Goal: Information Seeking & Learning: Compare options

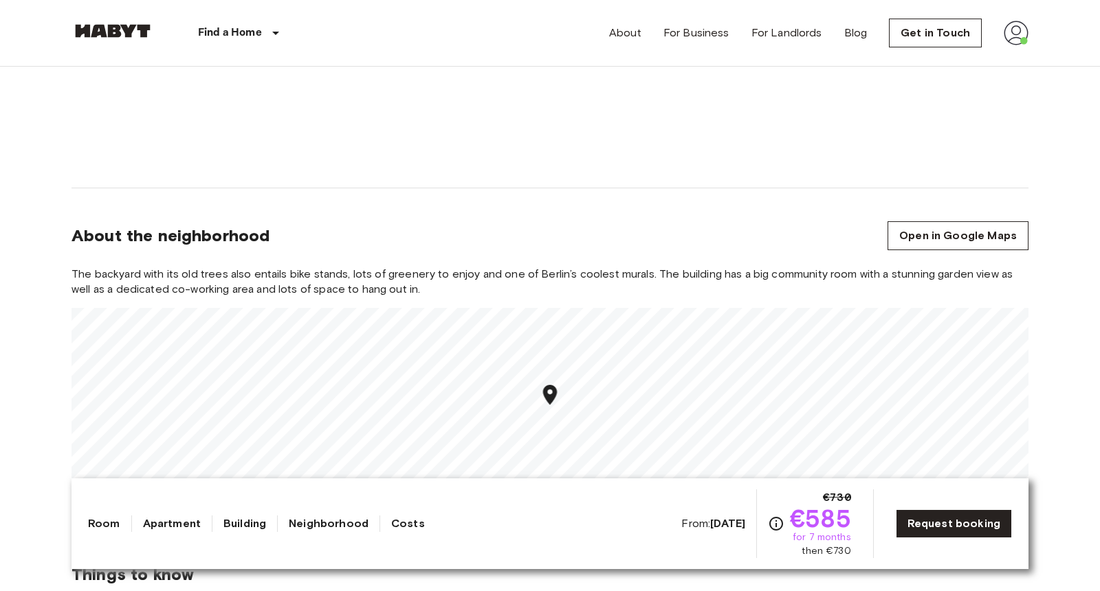
scroll to position [1265, 0]
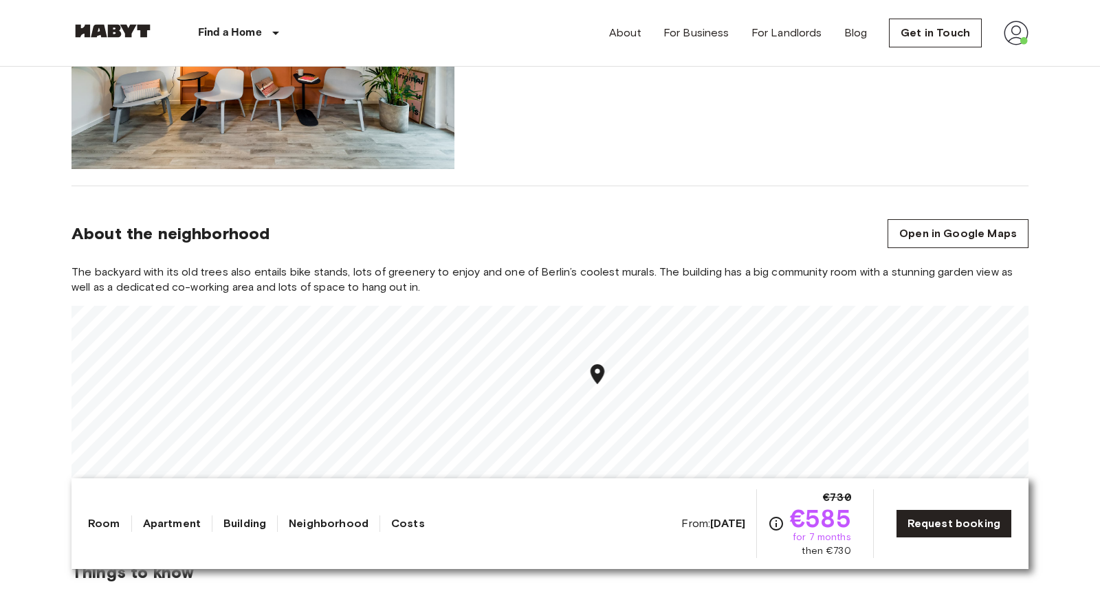
drag, startPoint x: 597, startPoint y: 408, endPoint x: 597, endPoint y: 382, distance: 26.1
click at [597, 382] on icon "Map marker" at bounding box center [598, 374] width 24 height 24
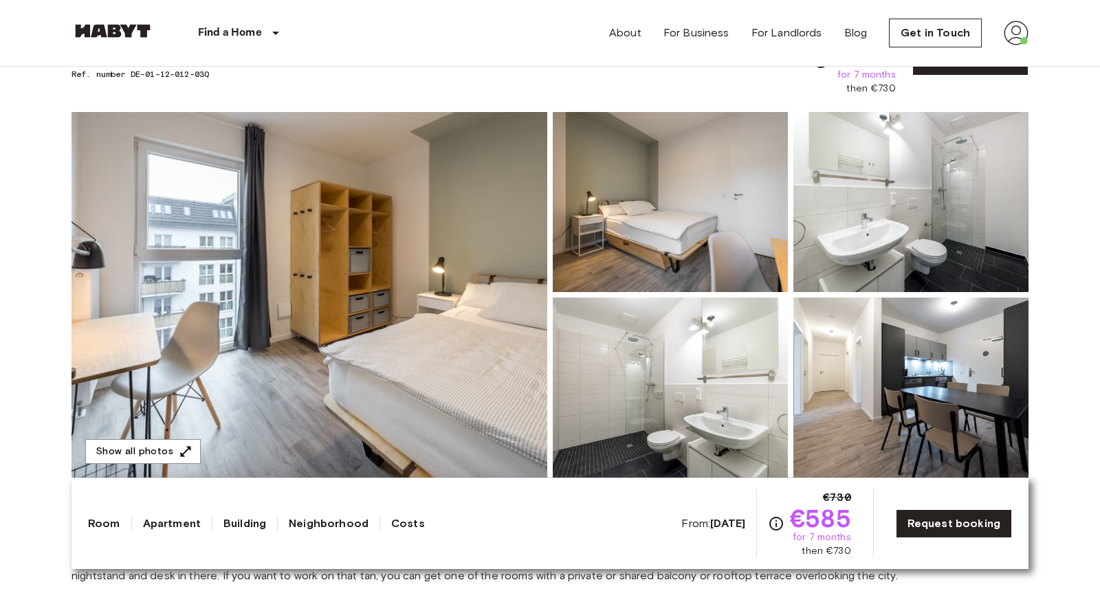
scroll to position [0, 0]
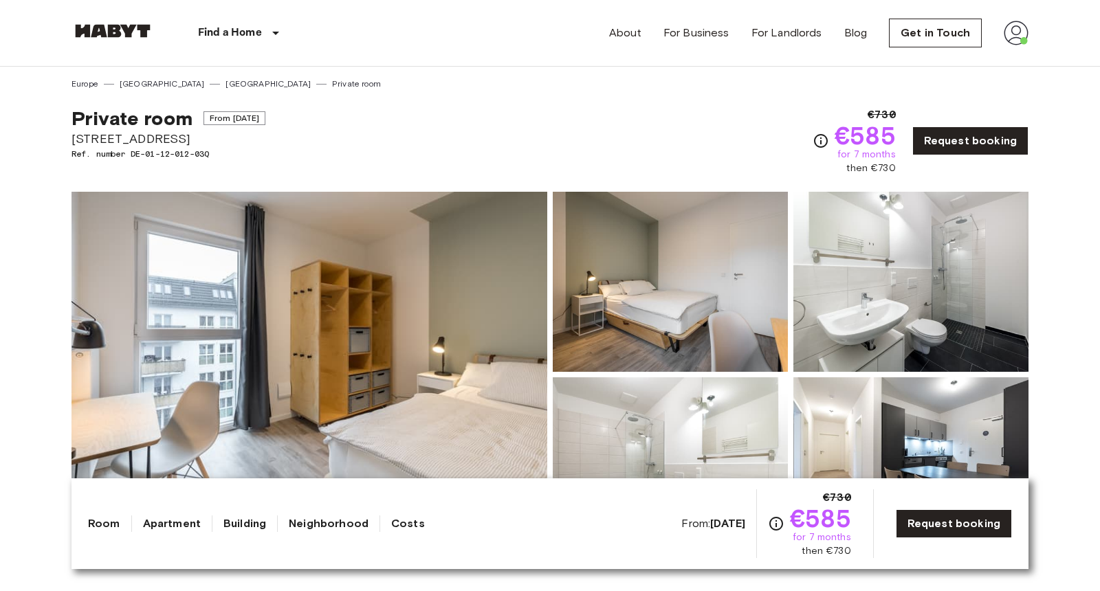
drag, startPoint x: 206, startPoint y: 115, endPoint x: 282, endPoint y: 118, distance: 75.7
click at [266, 118] on span "From [DATE]" at bounding box center [234, 118] width 63 height 14
drag, startPoint x: 282, startPoint y: 118, endPoint x: 206, endPoint y: 117, distance: 76.3
click at [206, 117] on span "From Aug 19 2025" at bounding box center [234, 118] width 63 height 14
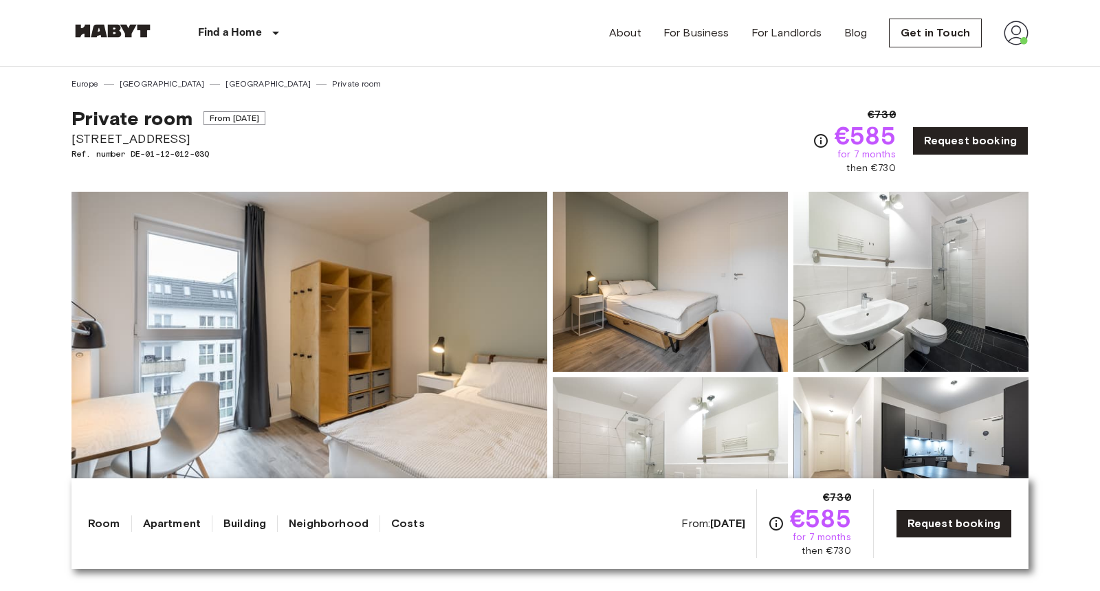
click at [256, 159] on span "Ref. number DE-01-12-012-03Q" at bounding box center [168, 154] width 194 height 12
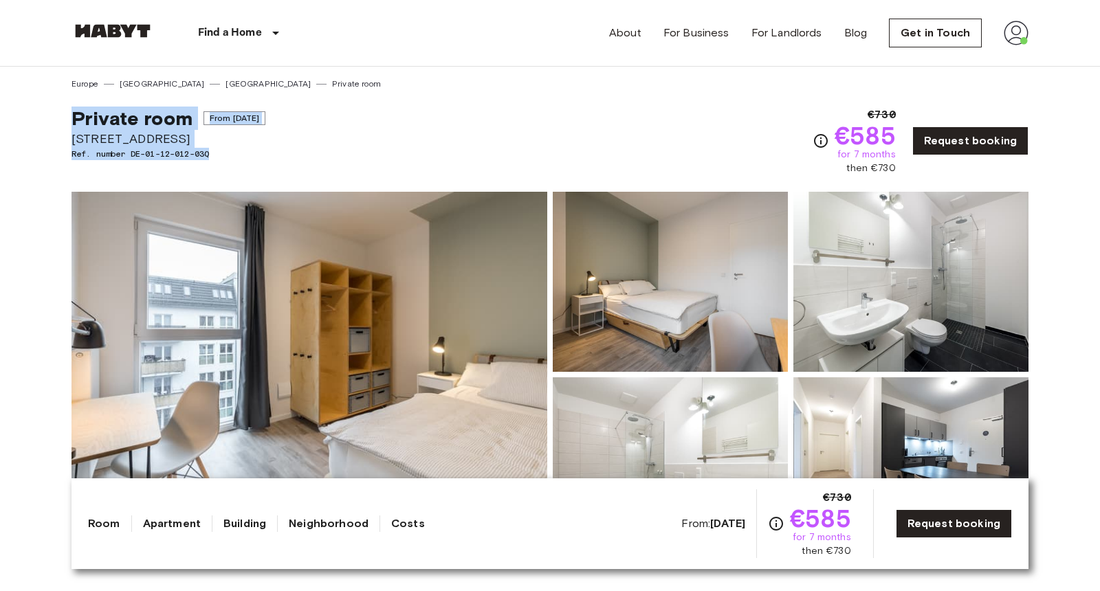
drag, startPoint x: 18, startPoint y: 101, endPoint x: 362, endPoint y: 157, distance: 348.1
click at [362, 157] on div "Private room From Aug 19 2025 Einbecker Straße 27 Ref. number DE-01-12-012-03Q …" at bounding box center [549, 132] width 957 height 85
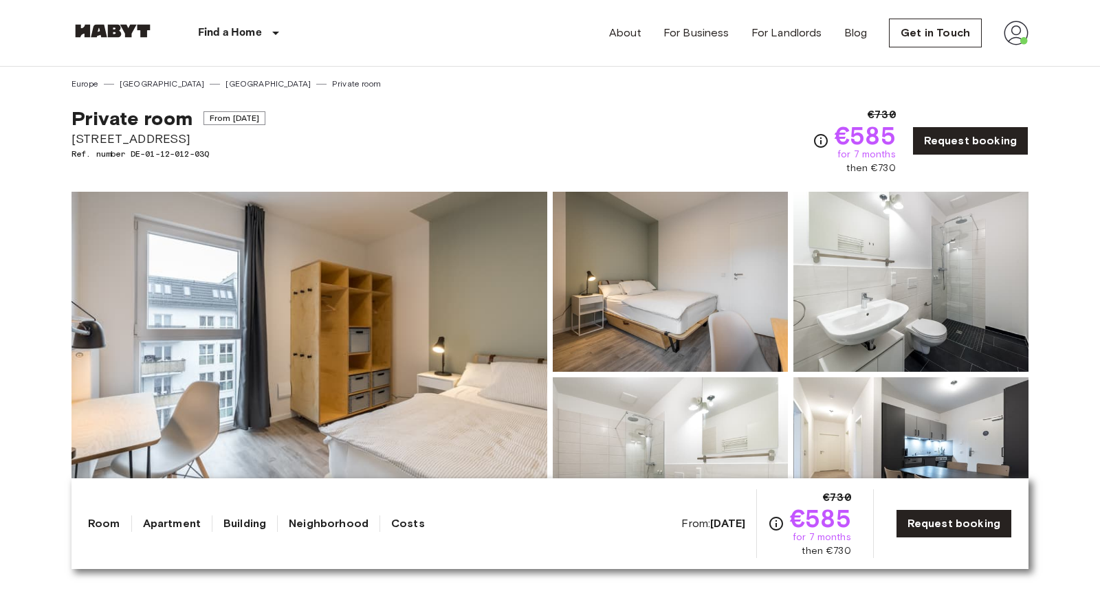
drag, startPoint x: 34, startPoint y: 142, endPoint x: 185, endPoint y: 133, distance: 150.7
click at [342, 155] on div "Private room From Aug 19 2025 Einbecker Straße 27 Ref. number DE-01-12-012-03Q …" at bounding box center [549, 132] width 957 height 85
drag, startPoint x: 247, startPoint y: 153, endPoint x: 133, endPoint y: 153, distance: 113.4
click at [133, 153] on span "Ref. number DE-01-12-012-03Q" at bounding box center [168, 154] width 194 height 12
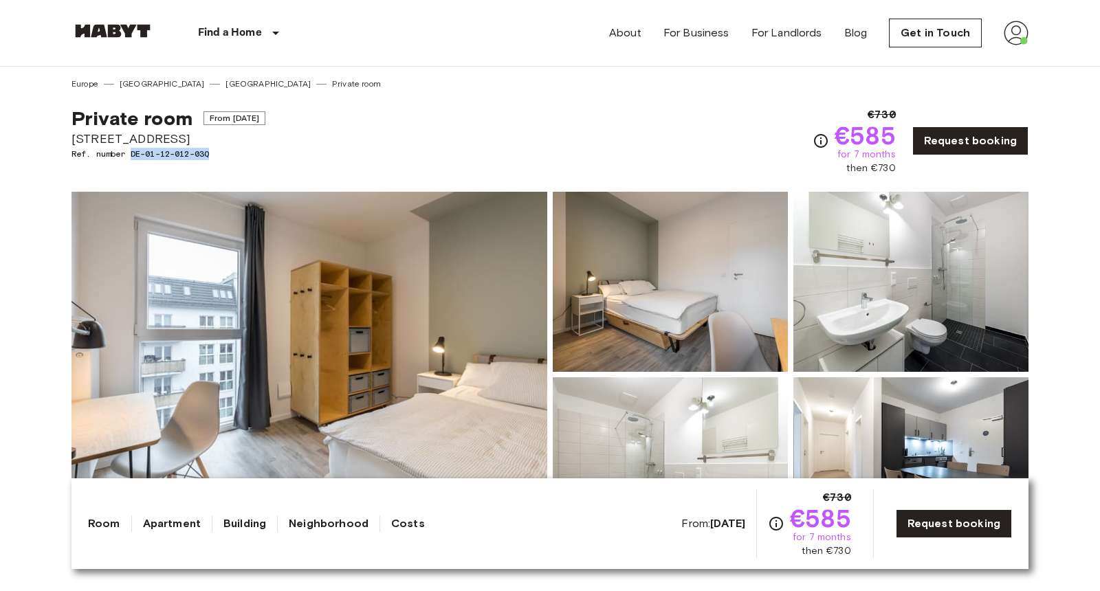
click at [133, 153] on span "Ref. number DE-01-12-012-03Q" at bounding box center [168, 154] width 194 height 12
drag, startPoint x: 133, startPoint y: 153, endPoint x: 241, endPoint y: 153, distance: 107.2
click at [241, 153] on span "Ref. number DE-01-12-012-03Q" at bounding box center [168, 154] width 194 height 12
drag, startPoint x: 241, startPoint y: 153, endPoint x: 132, endPoint y: 153, distance: 108.6
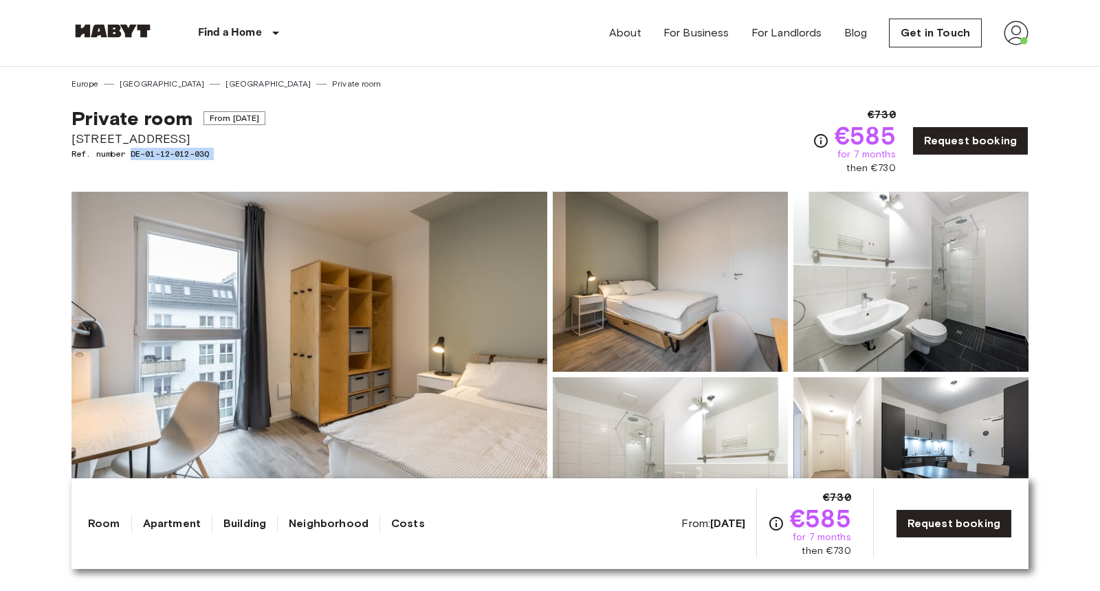
click at [132, 153] on span "Ref. number DE-01-12-012-03Q" at bounding box center [168, 154] width 194 height 12
drag, startPoint x: 132, startPoint y: 153, endPoint x: 226, endPoint y: 154, distance: 94.2
click at [226, 154] on span "Ref. number DE-01-12-012-03Q" at bounding box center [168, 154] width 194 height 12
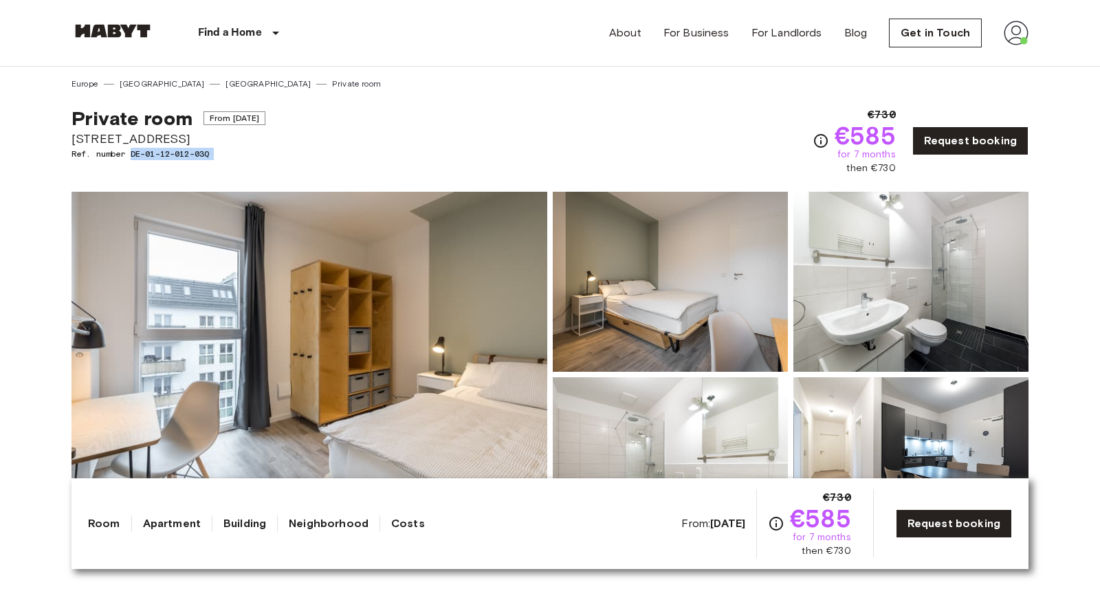
drag, startPoint x: 226, startPoint y: 154, endPoint x: 133, endPoint y: 154, distance: 92.8
click at [133, 154] on span "Ref. number DE-01-12-012-03Q" at bounding box center [168, 154] width 194 height 12
drag, startPoint x: 133, startPoint y: 154, endPoint x: 225, endPoint y: 154, distance: 91.4
click at [225, 154] on span "Ref. number DE-01-12-012-03Q" at bounding box center [168, 154] width 194 height 12
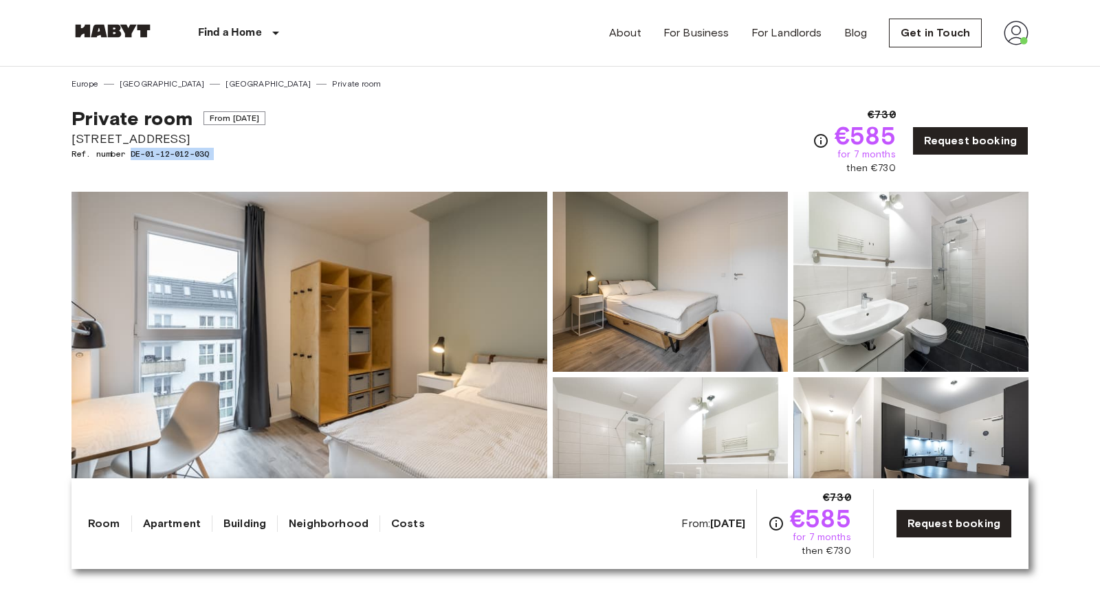
click at [225, 154] on span "Ref. number DE-01-12-012-03Q" at bounding box center [168, 154] width 194 height 12
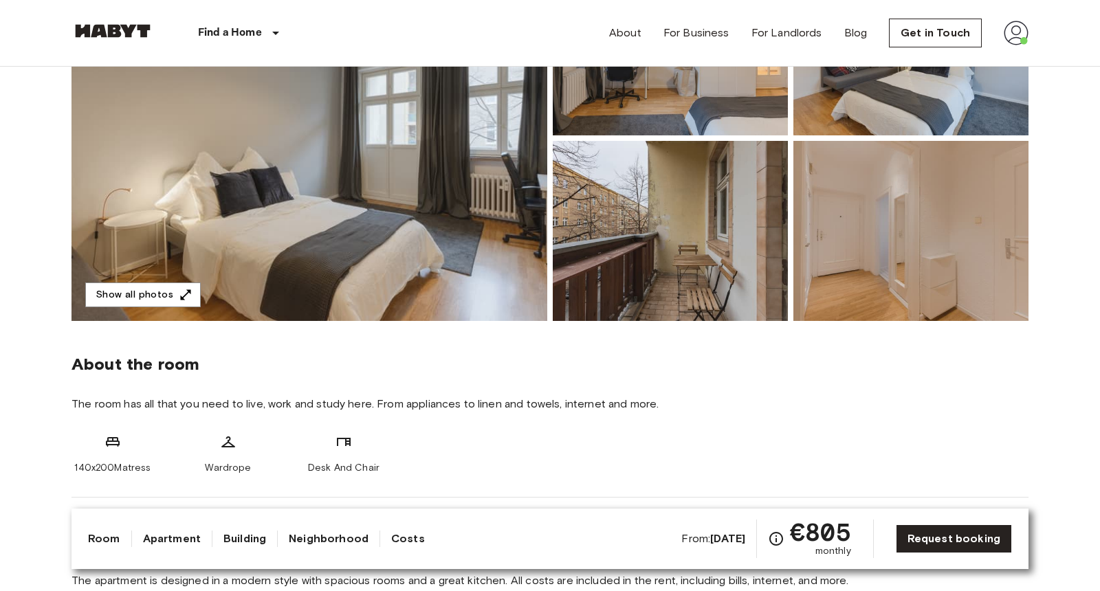
scroll to position [222, 0]
